Goal: Task Accomplishment & Management: Use online tool/utility

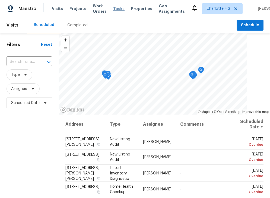
click at [117, 8] on span "Tasks" at bounding box center [118, 9] width 11 height 4
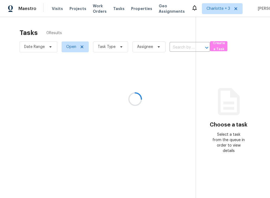
click at [109, 49] on div at bounding box center [135, 99] width 270 height 198
click at [116, 46] on div at bounding box center [135, 99] width 270 height 198
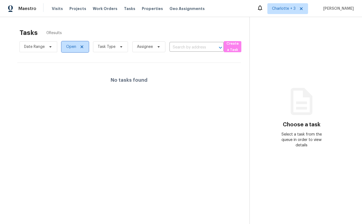
click at [71, 45] on span "Open" at bounding box center [71, 46] width 10 height 5
click at [76, 69] on label "Closed" at bounding box center [74, 69] width 20 height 5
click at [68, 69] on input "Closed" at bounding box center [66, 69] width 4 height 4
checkbox input "true"
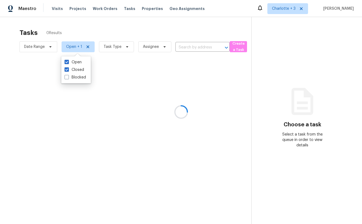
click at [119, 20] on div at bounding box center [181, 112] width 362 height 224
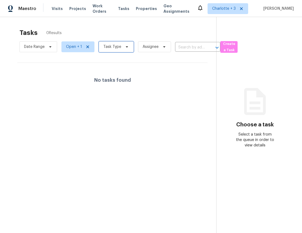
click at [111, 47] on span "Task Type" at bounding box center [112, 46] width 18 height 5
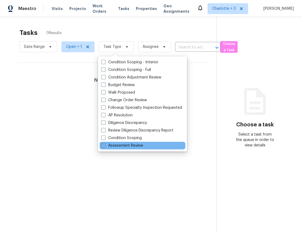
click at [116, 144] on label "Assessment Review" at bounding box center [122, 145] width 42 height 5
click at [105, 144] on input "Assessment Review" at bounding box center [103, 145] width 4 height 4
checkbox input "true"
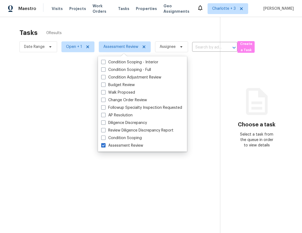
click at [58, 102] on div at bounding box center [151, 116] width 302 height 233
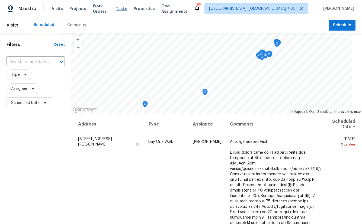
click at [120, 8] on span "Tasks" at bounding box center [121, 9] width 11 height 4
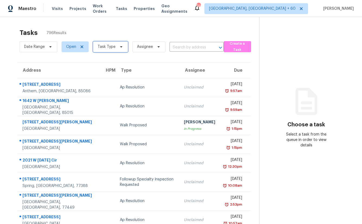
click at [120, 46] on icon at bounding box center [121, 46] width 2 height 1
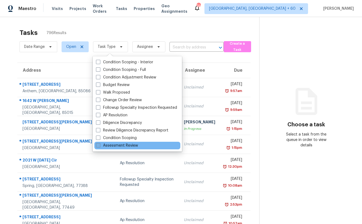
click at [125, 143] on label "Assessment Review" at bounding box center [117, 145] width 42 height 5
click at [99, 143] on input "Assessment Review" at bounding box center [98, 145] width 4 height 4
checkbox input "true"
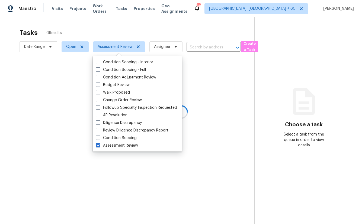
click at [101, 17] on div at bounding box center [181, 112] width 362 height 224
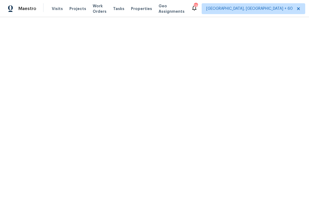
click at [115, 17] on html "Maestro Visits Projects Work Orders Tasks Properties Geo Assignments 738 [GEOGR…" at bounding box center [154, 8] width 309 height 17
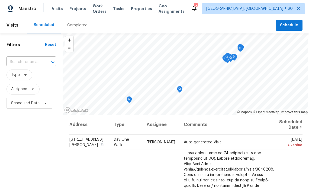
click at [121, 5] on div "Visits Projects Work Orders Tasks Properties Geo Assignments" at bounding box center [121, 8] width 139 height 11
click at [121, 8] on span "Tasks" at bounding box center [118, 9] width 11 height 4
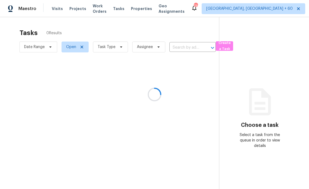
click at [71, 46] on div at bounding box center [154, 94] width 309 height 189
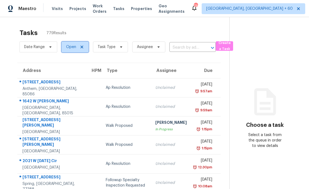
click at [75, 47] on span "Open" at bounding box center [71, 46] width 10 height 5
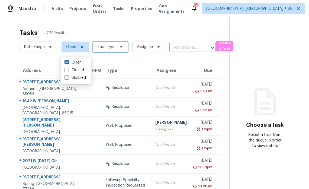
click at [112, 44] on span "Task Type" at bounding box center [110, 46] width 35 height 11
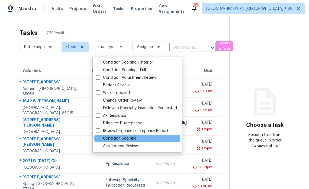
click at [121, 139] on label "Condition Scoping" at bounding box center [116, 137] width 41 height 5
click at [99, 139] on input "Condition Scoping" at bounding box center [98, 137] width 4 height 4
checkbox input "true"
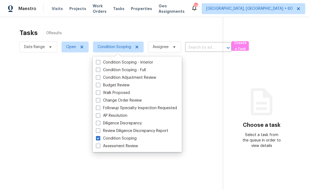
click at [69, 51] on div at bounding box center [154, 94] width 309 height 189
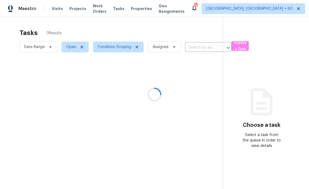
click at [70, 46] on div at bounding box center [154, 94] width 309 height 189
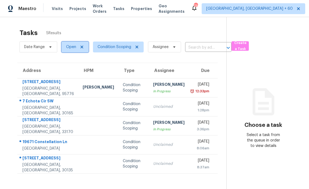
click at [68, 46] on span "Open" at bounding box center [71, 46] width 10 height 5
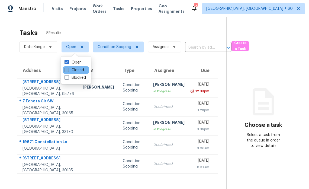
click at [74, 71] on label "Closed" at bounding box center [74, 69] width 20 height 5
click at [68, 71] on input "Closed" at bounding box center [66, 69] width 4 height 4
checkbox input "true"
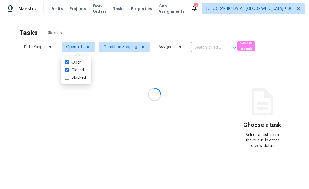
click at [82, 27] on div at bounding box center [154, 94] width 309 height 189
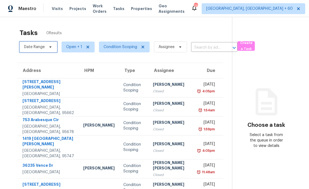
click at [38, 50] on span "Date Range" at bounding box center [39, 46] width 38 height 11
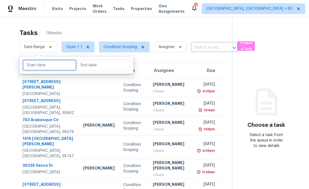
click at [43, 67] on input "text" at bounding box center [49, 65] width 53 height 11
select select "8"
select select "2025"
select select "9"
select select "2025"
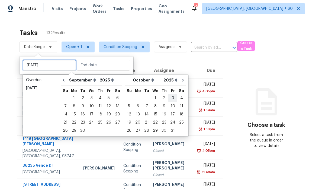
type input "Fri, Oct 03"
click at [74, 98] on div "1" at bounding box center [74, 98] width 9 height 8
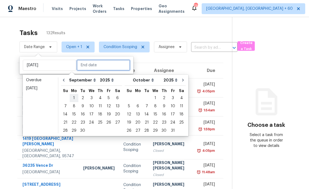
type input "Mon, Sep 01"
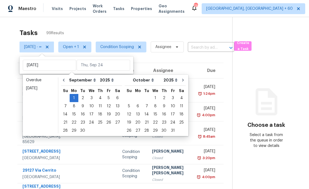
click at [10, 58] on section "Tasks 99 Results Mon, Sep 01 - ∞ Open + 1 Condition Scoping Assignee ​ Create a…" at bounding box center [120, 169] width 223 height 286
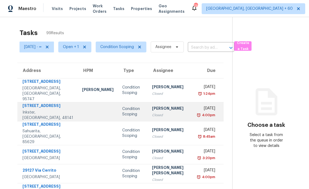
click at [78, 110] on td at bounding box center [98, 111] width 40 height 19
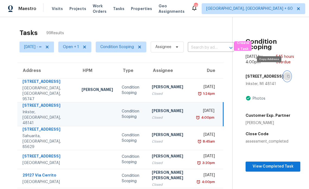
click at [287, 75] on icon "button" at bounding box center [288, 76] width 3 height 3
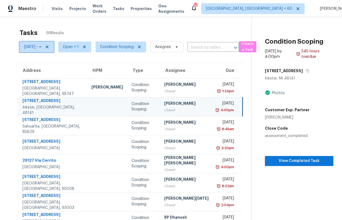
click at [32, 47] on span "Mon, Sep 01 - ∞" at bounding box center [32, 46] width 17 height 5
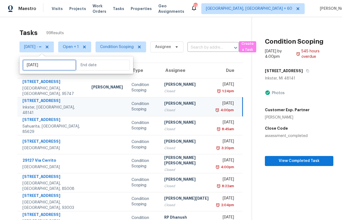
select select "8"
select select "2025"
select select "9"
select select "2025"
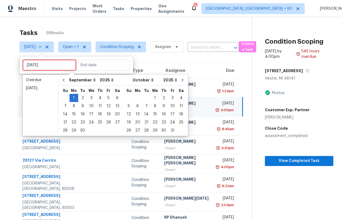
click at [35, 64] on input "Mon, Sep 01" at bounding box center [49, 65] width 53 height 11
click at [66, 121] on div "21" at bounding box center [65, 122] width 9 height 8
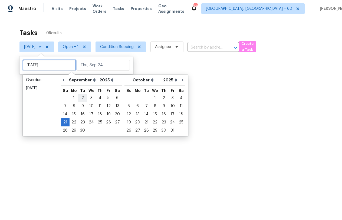
type input "Sun, Sep 14"
type input "Sun, Sep 21"
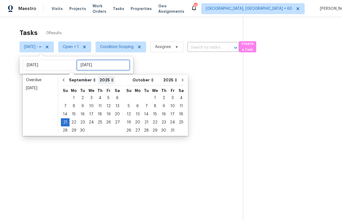
type input "Sun, Sep 21"
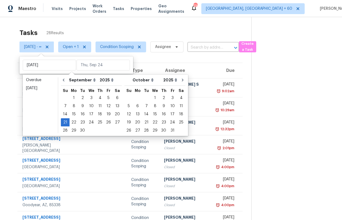
click at [11, 60] on section "Tasks 28 Results Sun, Sep 21 - ∞ Open + 1 Condition Scoping Assignee ​ Create a…" at bounding box center [130, 154] width 243 height 257
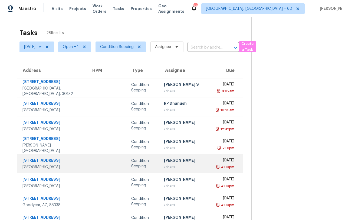
scroll to position [62, 0]
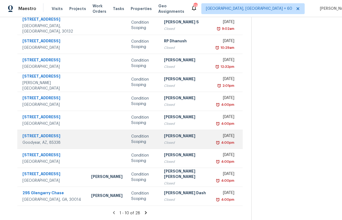
click at [87, 138] on td at bounding box center [107, 138] width 40 height 19
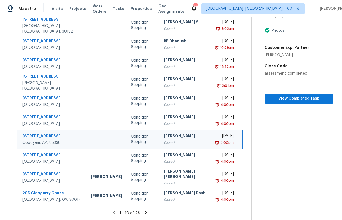
scroll to position [0, 0]
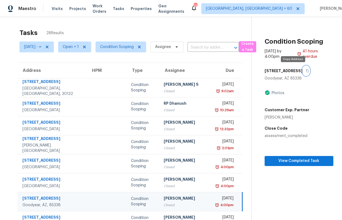
click at [306, 69] on icon "button" at bounding box center [307, 70] width 3 height 3
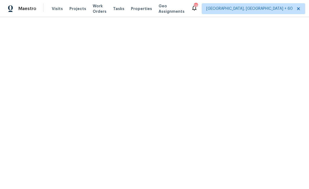
drag, startPoint x: 149, startPoint y: 17, endPoint x: 140, endPoint y: 15, distance: 9.9
click at [149, 17] on html "Maestro Visits Projects Work Orders Tasks Properties Geo Assignments 738 [GEOGR…" at bounding box center [154, 8] width 309 height 17
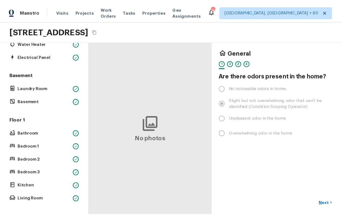
scroll to position [64, 0]
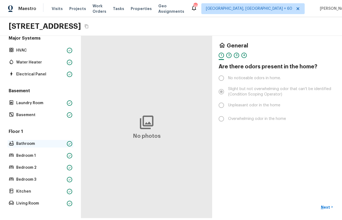
click at [28, 146] on p "Bathroom" at bounding box center [40, 143] width 48 height 5
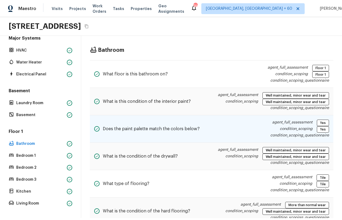
scroll to position [63, 0]
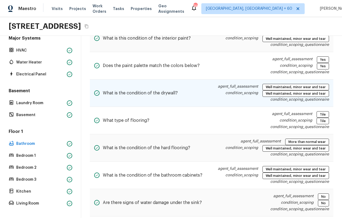
click at [203, 95] on div "What is the condition of the drywall? agent_full_assessment Well maintained, mi…" at bounding box center [212, 92] width 244 height 27
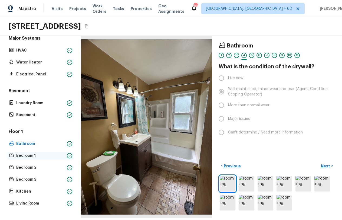
click at [34, 156] on p "Bedroom 1" at bounding box center [40, 155] width 48 height 5
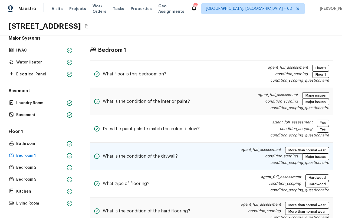
scroll to position [45, 0]
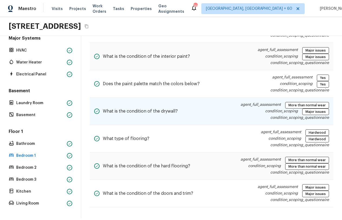
click at [205, 114] on div "What is the condition of the drywall? agent_full_assessment More than normal we…" at bounding box center [212, 111] width 244 height 27
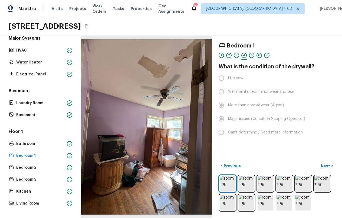
scroll to position [0, 0]
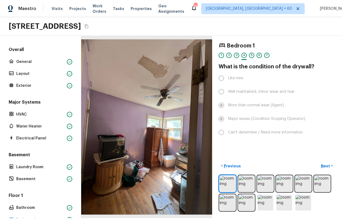
click at [24, 50] on h5 "Overall" at bounding box center [41, 50] width 66 height 7
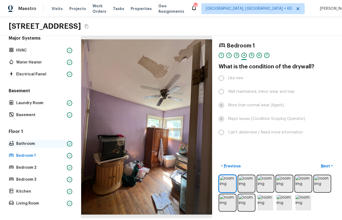
click at [22, 143] on p "Bathroom" at bounding box center [40, 143] width 48 height 5
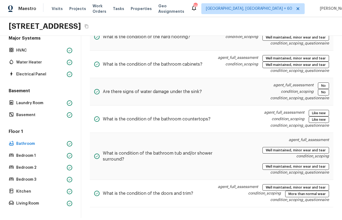
scroll to position [0, 0]
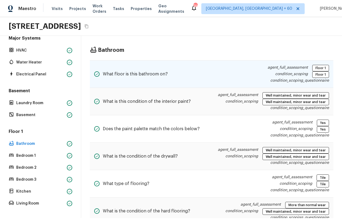
click at [216, 73] on div "What floor is this bathroom on? agent_full_assessment Floor 1 condition_scoping…" at bounding box center [212, 74] width 244 height 28
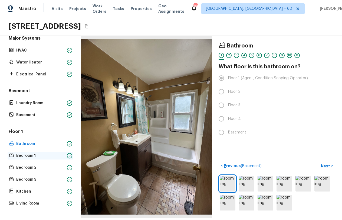
click at [28, 153] on p "Bedroom 1" at bounding box center [40, 155] width 48 height 5
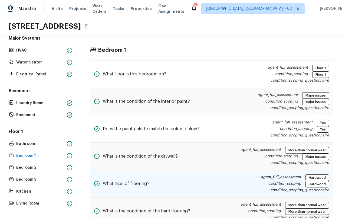
scroll to position [45, 0]
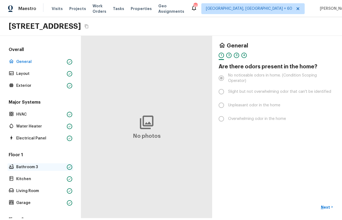
click at [35, 168] on p "Bathroom 3" at bounding box center [40, 166] width 48 height 5
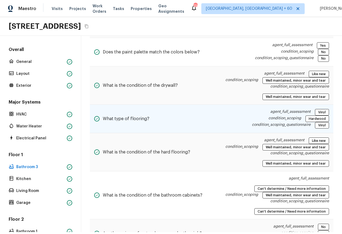
scroll to position [92, 0]
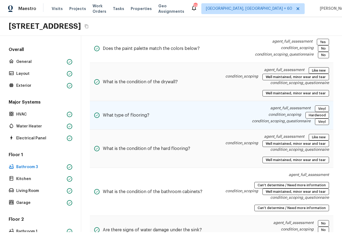
click at [195, 117] on div "What type of flooring? agent_full_assessment Vinyl condition_scoping Hardwood c…" at bounding box center [212, 115] width 244 height 28
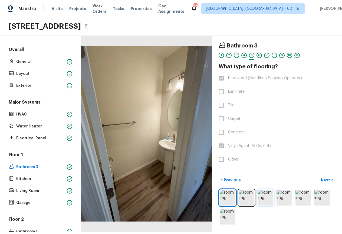
click at [258, 199] on img at bounding box center [266, 198] width 16 height 16
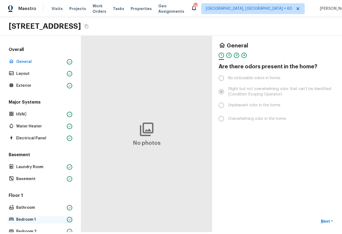
click at [32, 218] on p "Bedroom 1" at bounding box center [40, 219] width 48 height 5
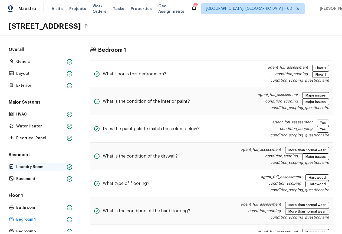
scroll to position [7, 0]
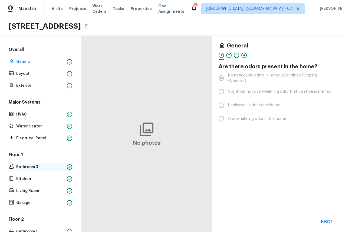
click at [25, 166] on p "Bathroom 3" at bounding box center [40, 166] width 48 height 5
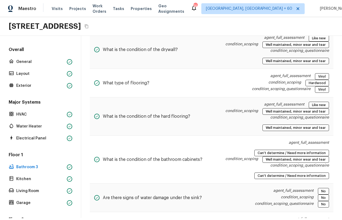
scroll to position [34, 0]
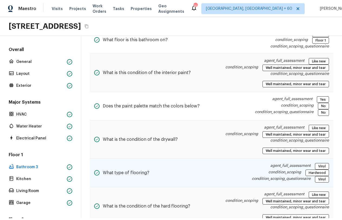
click at [148, 171] on div "What type of flooring? agent_full_assessment Vinyl condition_scoping Hardwood c…" at bounding box center [212, 172] width 244 height 28
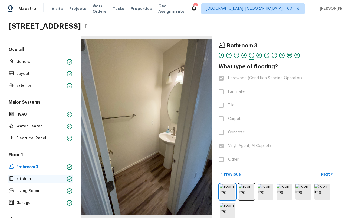
click at [29, 179] on p "Kitchen" at bounding box center [40, 178] width 48 height 5
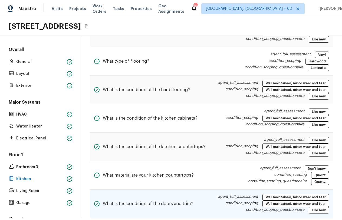
scroll to position [190, 0]
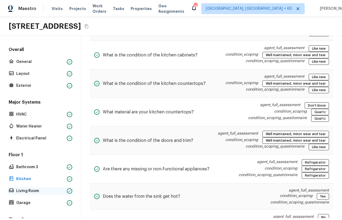
click at [42, 188] on p "Living Room" at bounding box center [40, 190] width 48 height 5
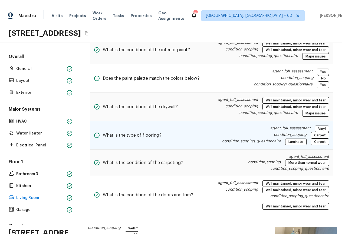
scroll to position [0, 0]
